Goal: Transaction & Acquisition: Purchase product/service

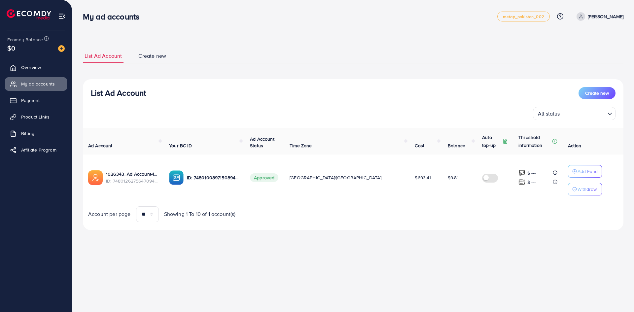
click at [292, 37] on div "List Ad Account Create new List Ad Account Create new All status Loading... Ad …" at bounding box center [353, 124] width 562 height 249
click at [35, 117] on span "Product Links" at bounding box center [37, 117] width 28 height 7
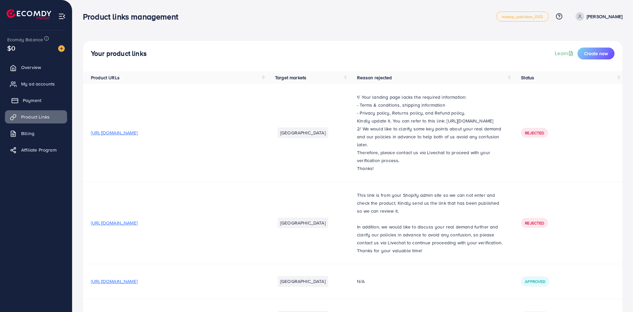
click at [38, 98] on span "Payment" at bounding box center [32, 100] width 18 height 7
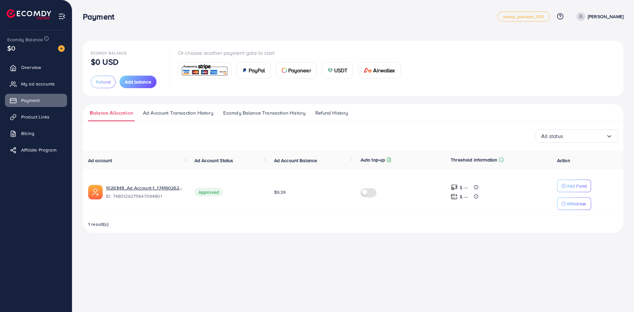
click at [342, 72] on span "USDT" at bounding box center [341, 70] width 14 height 8
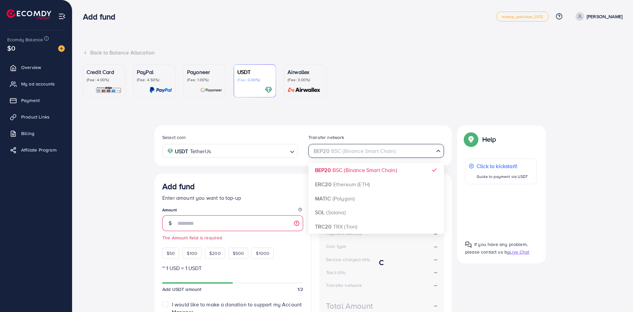
click at [357, 153] on div "BEP20 BSC (Binance Smart Chain)" at bounding box center [372, 151] width 123 height 12
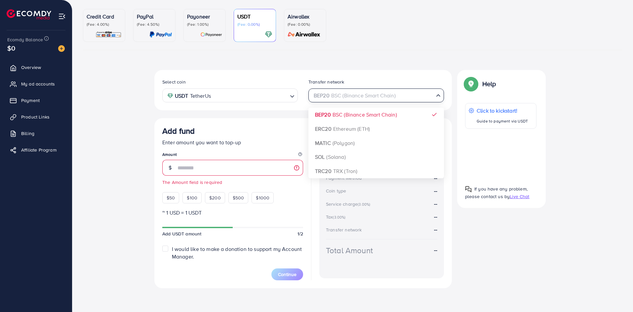
click at [355, 116] on div "Select coin USDT TetherUs Loading... Transfer network BEP20 BSC (Binance Smart …" at bounding box center [302, 179] width 297 height 218
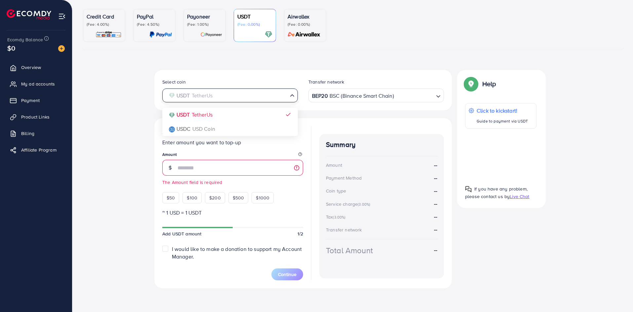
click at [274, 99] on input "Search for option" at bounding box center [226, 96] width 122 height 10
click at [291, 96] on polyline "Search for option" at bounding box center [291, 97] width 3 height 2
click at [292, 96] on icon "Search for option" at bounding box center [292, 96] width 7 height 7
click at [249, 129] on div "Select coin USDT TetherUs Loading... USDT TetherUs USDC USD Coin Transfer netwo…" at bounding box center [302, 179] width 297 height 218
click at [349, 95] on div "BEP20 BSC (Binance Smart Chain)" at bounding box center [372, 95] width 123 height 12
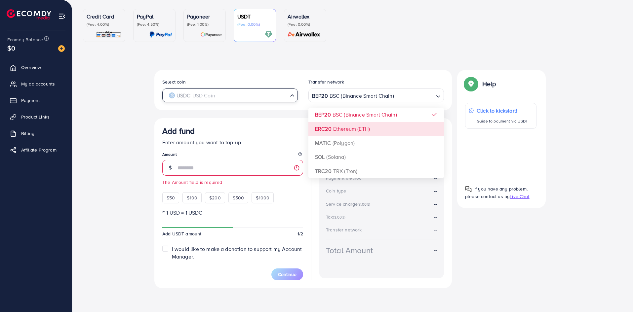
click at [291, 99] on icon "Search for option" at bounding box center [292, 95] width 7 height 7
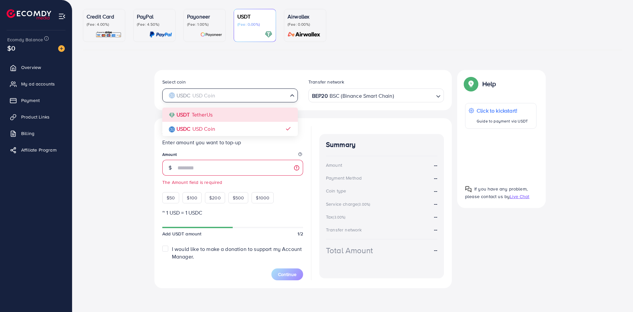
click at [252, 114] on div "Select coin USDC USD Coin Loading... USDT TetherUs USDC USD Coin Transfer netwo…" at bounding box center [302, 179] width 297 height 218
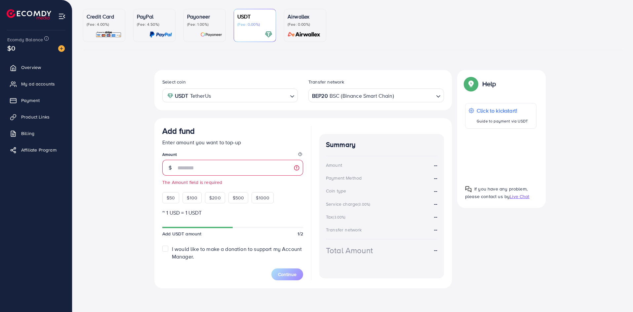
click at [370, 97] on div "BEP20 BSC (Binance Smart Chain)" at bounding box center [372, 95] width 123 height 12
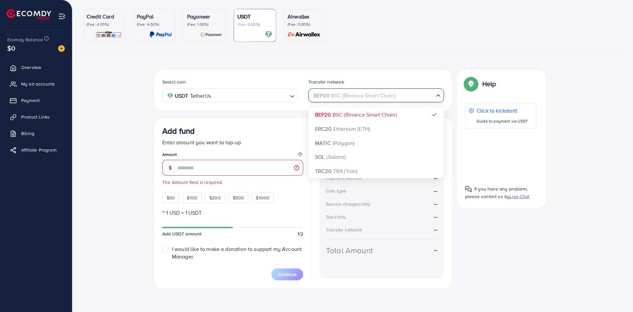
click at [294, 105] on div "Select coin USDT TetherUs Loading... Transfer network BEP20 BSC (Binance Smart …" at bounding box center [302, 90] width 297 height 40
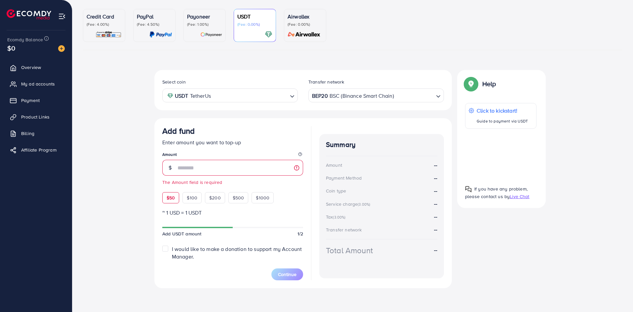
click at [173, 197] on span "$50" at bounding box center [170, 198] width 8 height 7
type input "**"
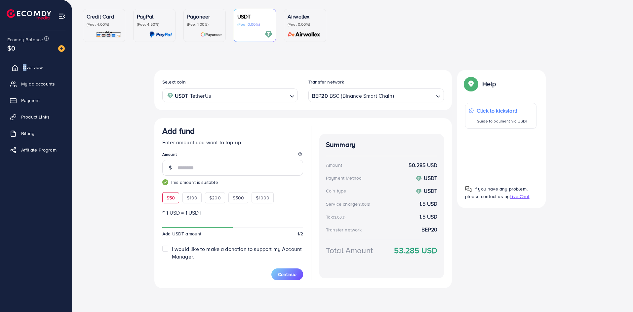
click at [26, 62] on ul "Overview My ad accounts Payment Product Links Billing Affiliate Program" at bounding box center [36, 110] width 72 height 105
click at [30, 66] on span "Overview" at bounding box center [33, 67] width 20 height 7
